Goal: Information Seeking & Learning: Learn about a topic

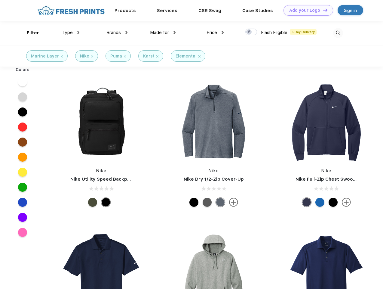
scroll to position [0, 0]
click at [306, 10] on link "Add your Logo Design Tool" at bounding box center [308, 10] width 50 height 11
click at [0, 0] on div "Design Tool" at bounding box center [0, 0] width 0 height 0
click at [323, 10] on link "Add your Logo Design Tool" at bounding box center [308, 10] width 50 height 11
click at [29, 33] on div "Filter" at bounding box center [33, 32] width 12 height 7
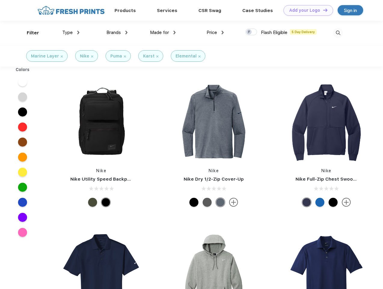
click at [71, 32] on span "Type" at bounding box center [67, 32] width 11 height 5
click at [117, 32] on span "Brands" at bounding box center [113, 32] width 14 height 5
click at [163, 32] on span "Made for" at bounding box center [159, 32] width 19 height 5
click at [215, 32] on span "Price" at bounding box center [212, 32] width 11 height 5
click at [251, 32] on div at bounding box center [251, 32] width 12 height 7
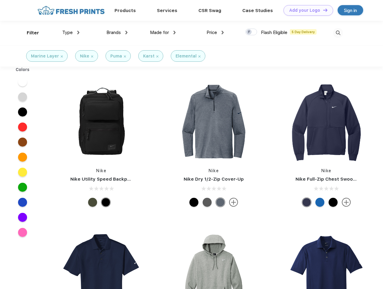
click at [249, 32] on input "checkbox" at bounding box center [247, 30] width 4 height 4
click at [338, 33] on img at bounding box center [338, 33] width 10 height 10
